Goal: Task Accomplishment & Management: Use online tool/utility

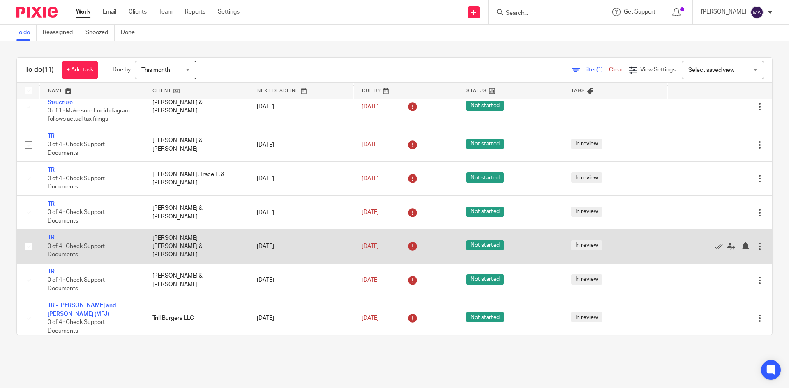
scroll to position [145, 0]
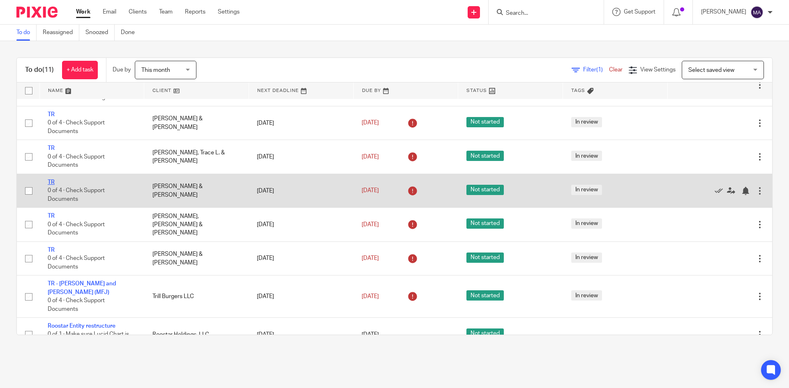
click at [48, 179] on link "TR" at bounding box center [51, 182] width 7 height 6
